Goal: Transaction & Acquisition: Purchase product/service

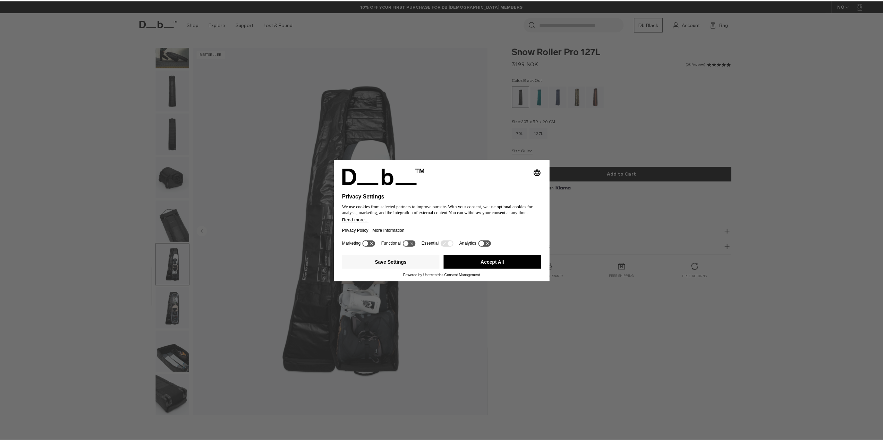
scroll to position [66, 0]
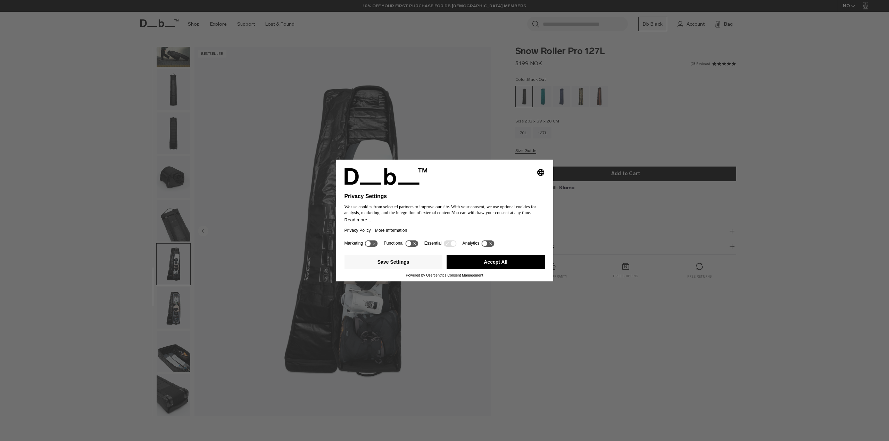
click at [512, 264] on button "Accept All" at bounding box center [495, 262] width 98 height 14
click at [511, 262] on div "Snow Roller Pro 127L 3.199 NOK 4.9 star rating 23 Reviews Color: Black Out Out …" at bounding box center [625, 170] width 262 height 246
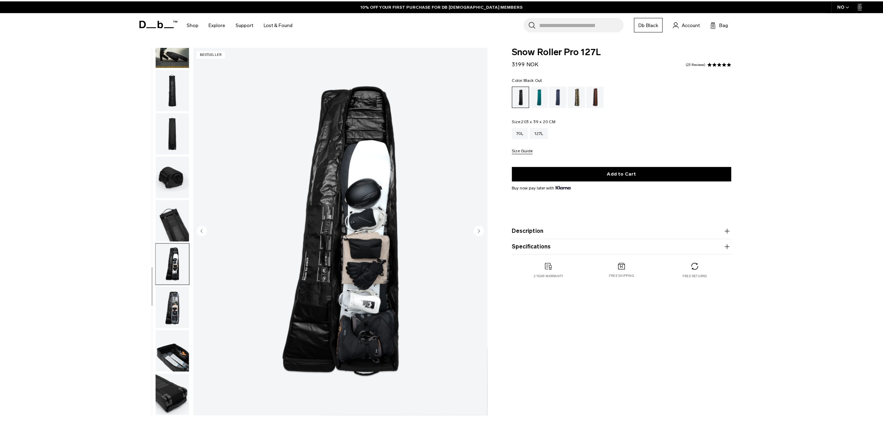
scroll to position [0, 0]
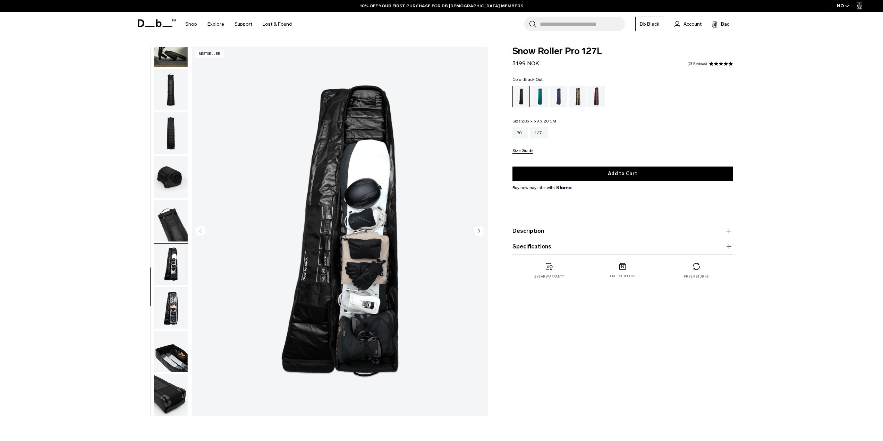
click at [173, 306] on img "button" at bounding box center [171, 308] width 34 height 42
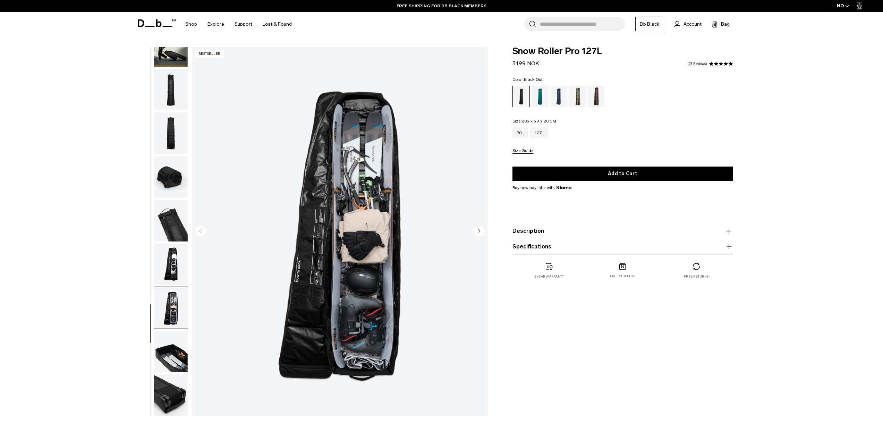
click at [177, 355] on img "button" at bounding box center [171, 352] width 34 height 42
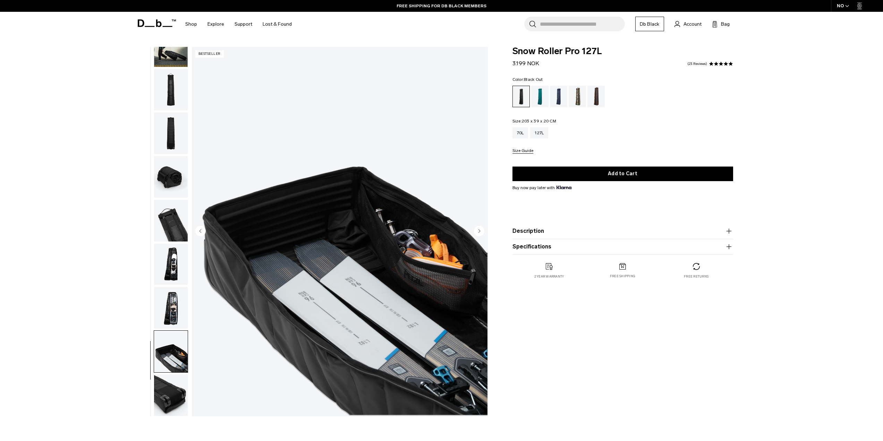
click at [169, 391] on img "button" at bounding box center [171, 396] width 34 height 42
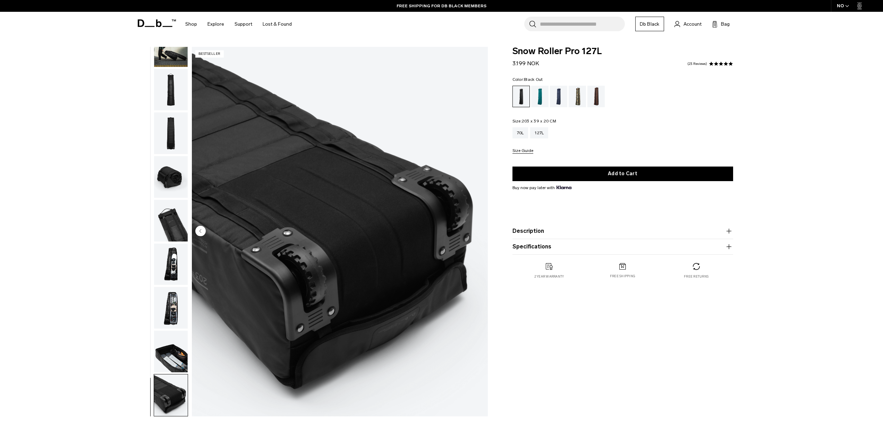
click at [168, 348] on img "button" at bounding box center [171, 352] width 34 height 42
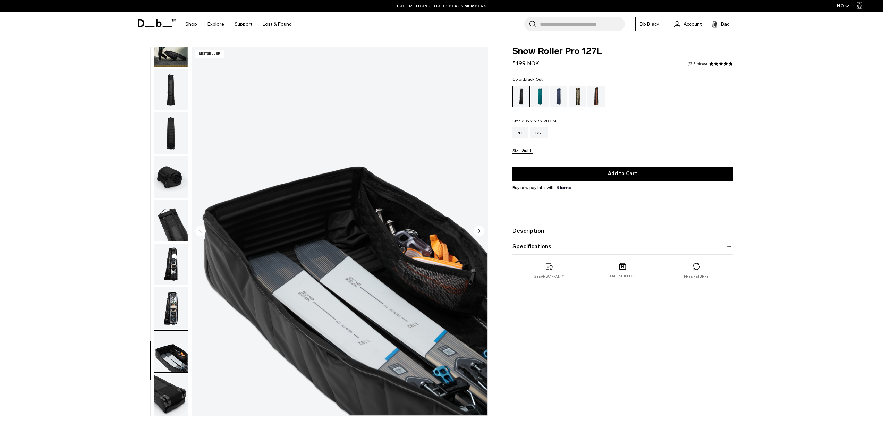
click at [172, 314] on img "button" at bounding box center [171, 308] width 34 height 42
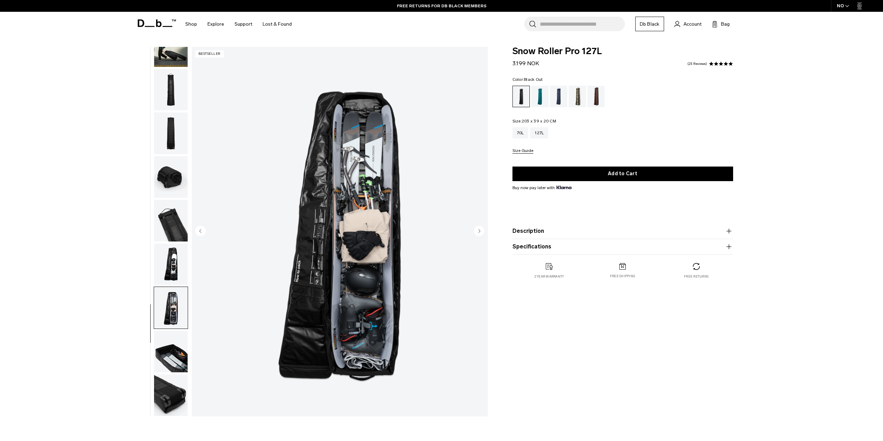
click at [170, 266] on img "button" at bounding box center [171, 265] width 34 height 42
